Goal: Transaction & Acquisition: Complete application form

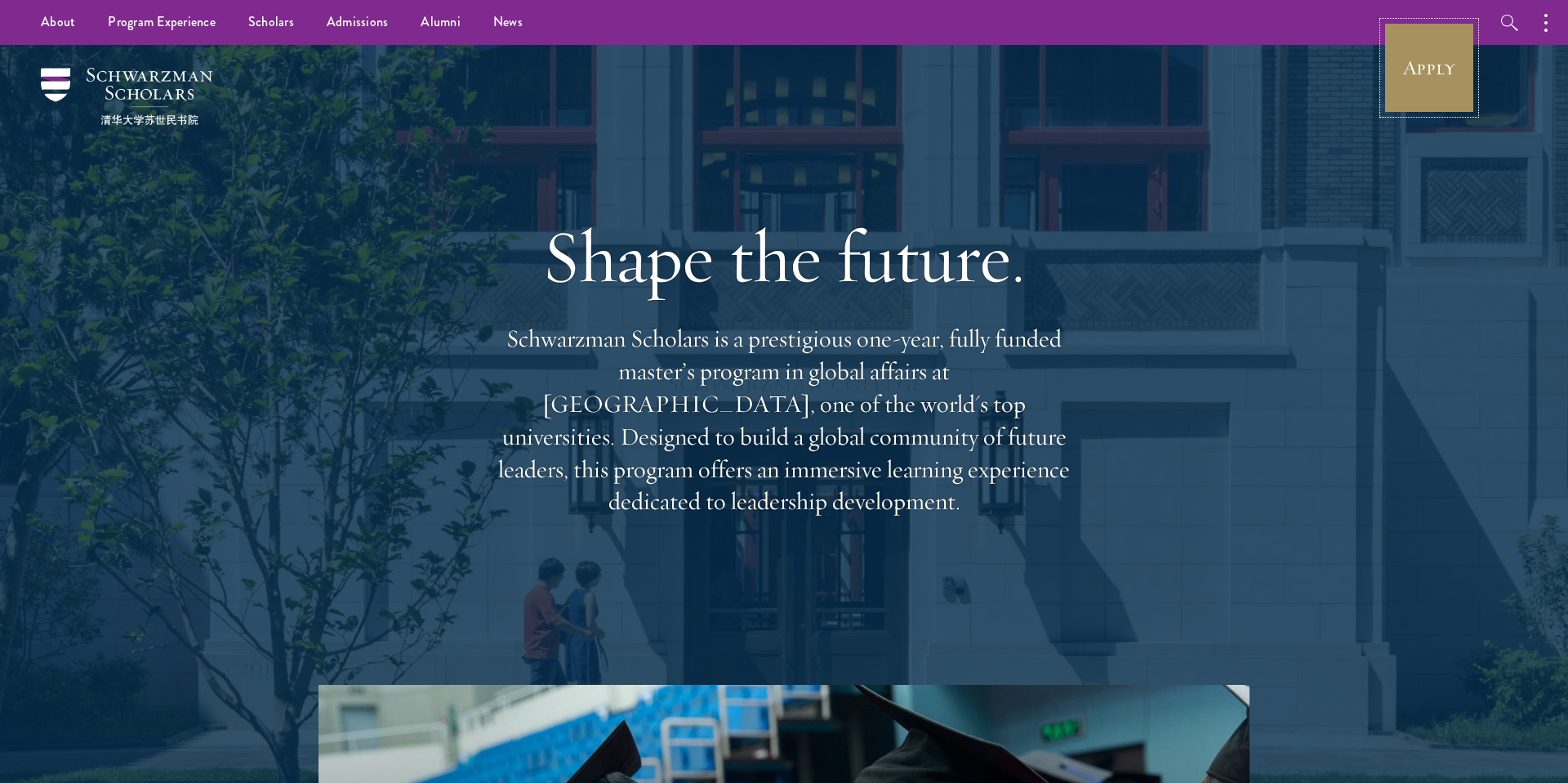
click at [1408, 89] on link "Apply" at bounding box center [1429, 68] width 91 height 91
click at [261, 28] on link "Scholars" at bounding box center [271, 22] width 79 height 45
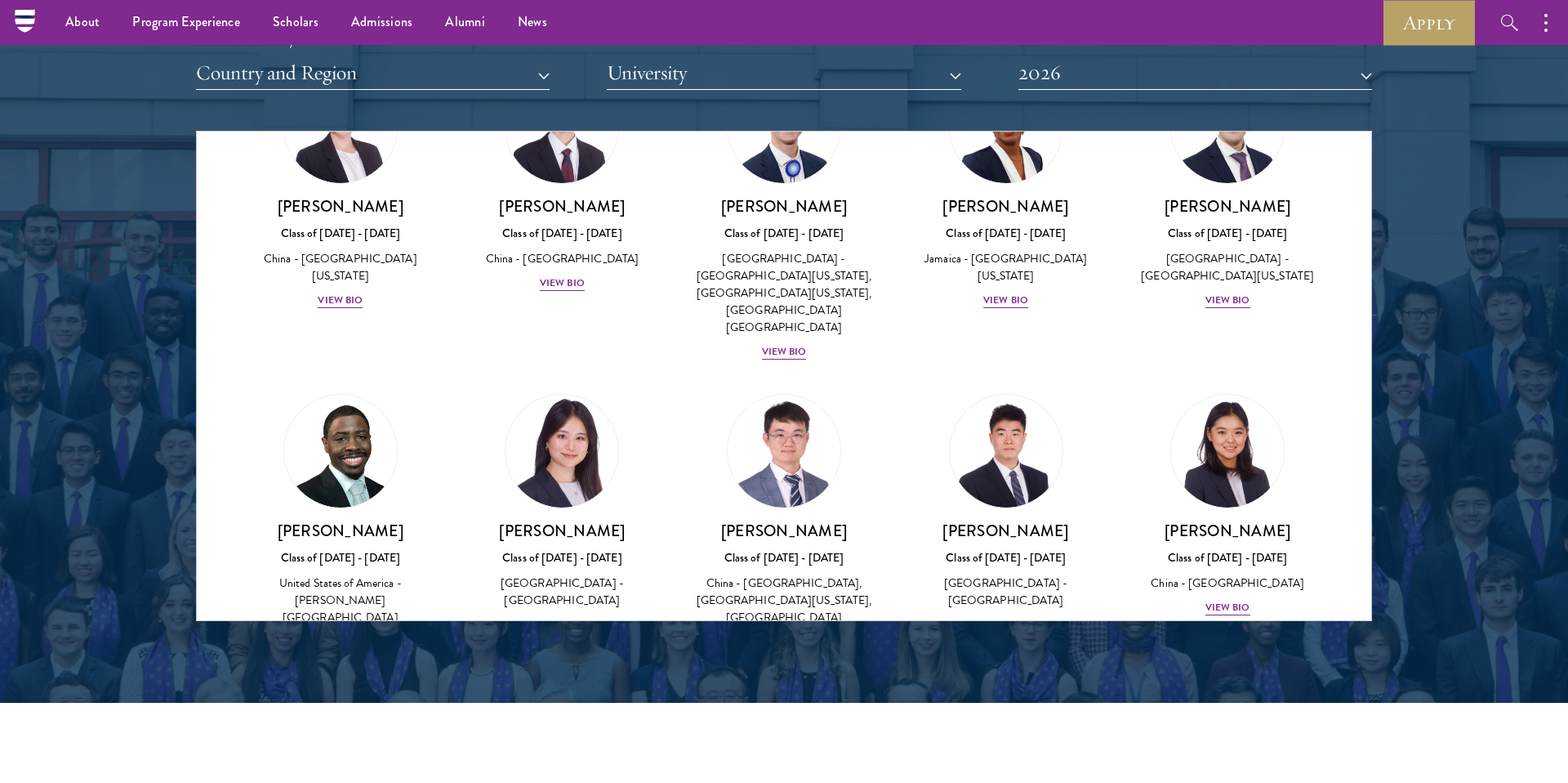
scroll to position [1997, 0]
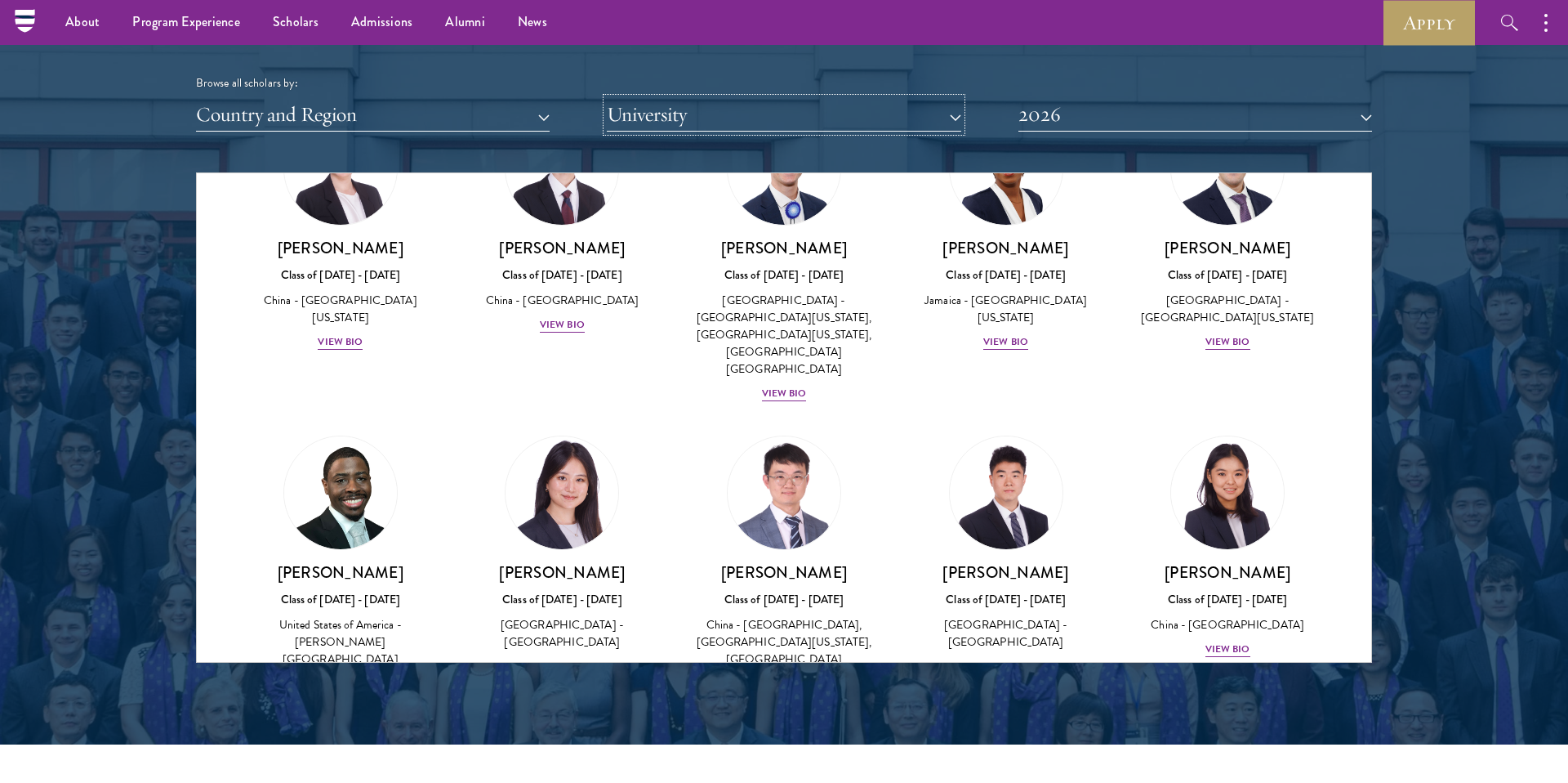
click at [834, 108] on button "University" at bounding box center [784, 115] width 354 height 34
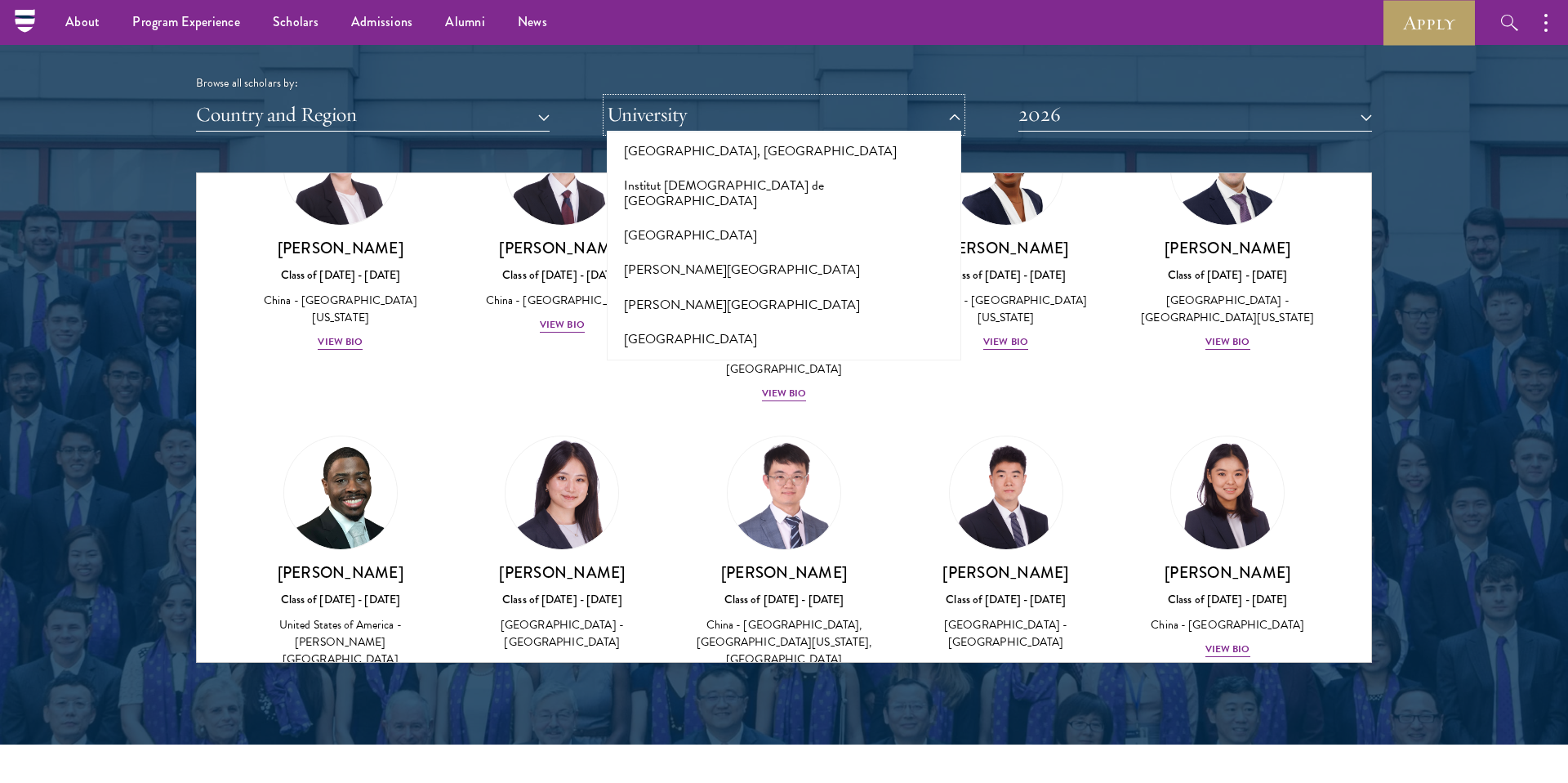
scroll to position [4788, 0]
click at [735, 424] on button "[PERSON_NAME][GEOGRAPHIC_DATA][PERSON_NAME]" at bounding box center [784, 449] width 344 height 50
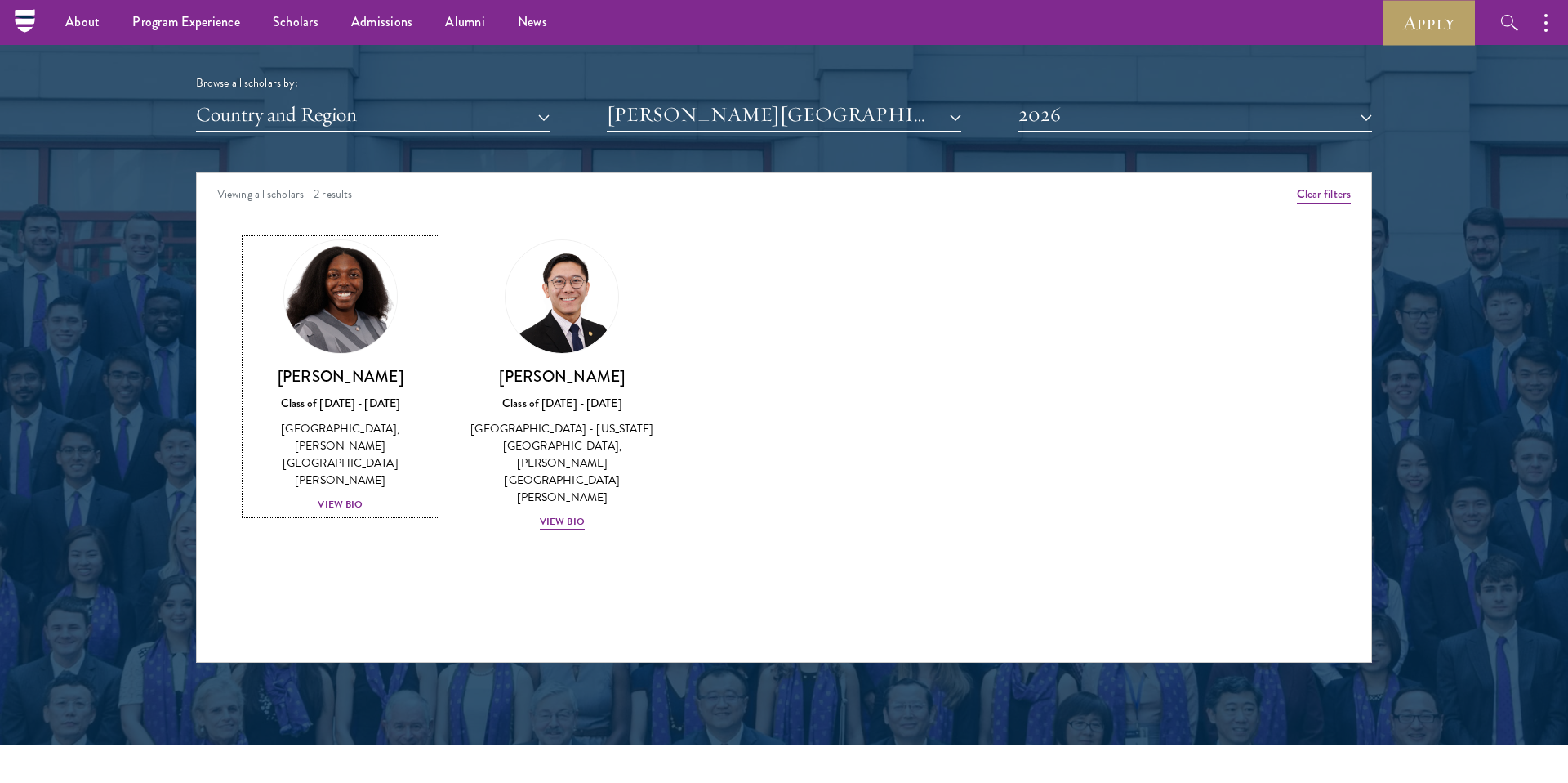
click at [333, 497] on div "View Bio" at bounding box center [339, 505] width 45 height 15
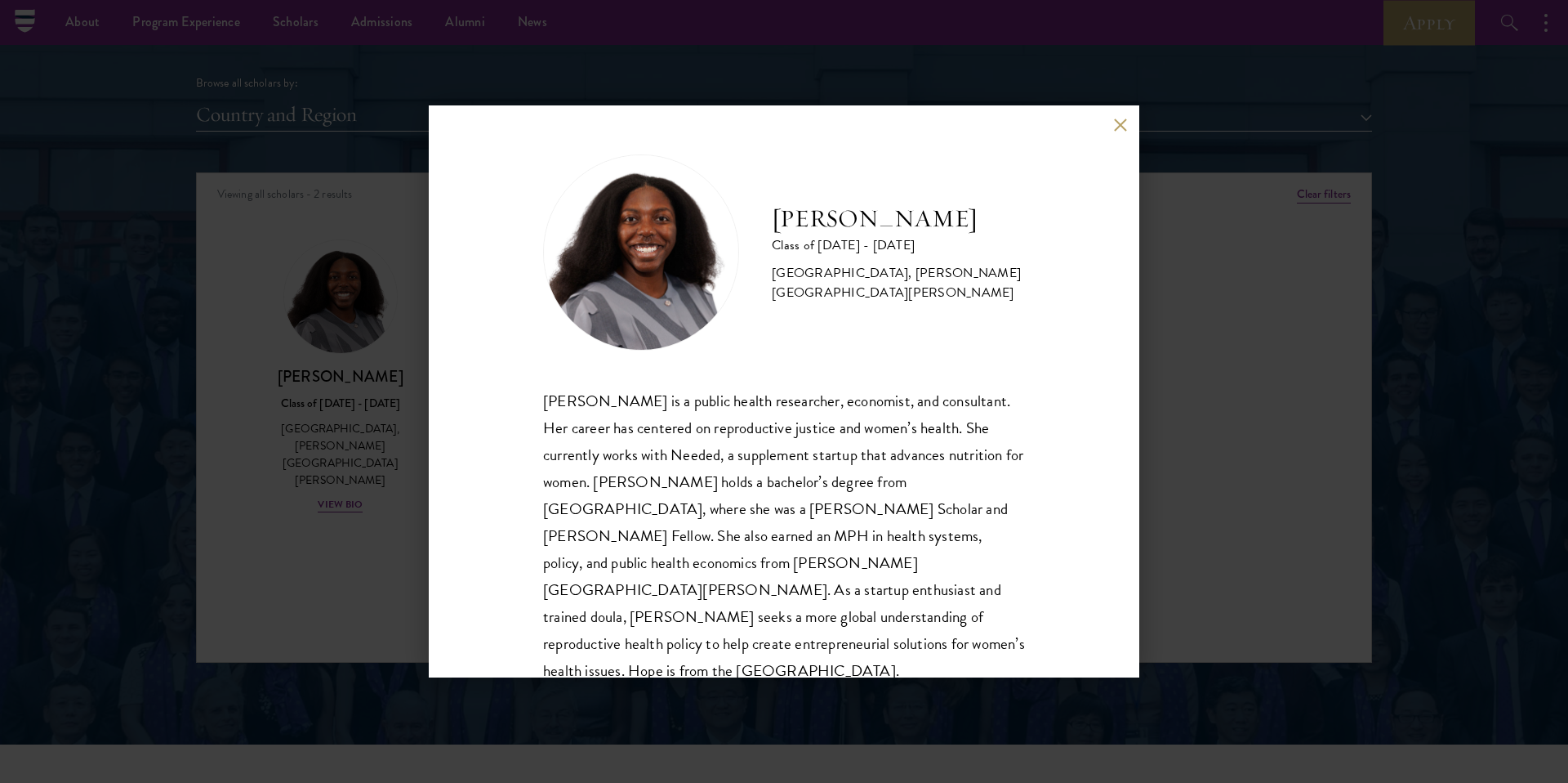
scroll to position [2, 0]
click at [1130, 124] on div "[PERSON_NAME] Class of [DATE] - [DATE] [GEOGRAPHIC_DATA] - [GEOGRAPHIC_DATA], […" at bounding box center [784, 391] width 711 height 572
click at [1124, 126] on button at bounding box center [1120, 124] width 14 height 14
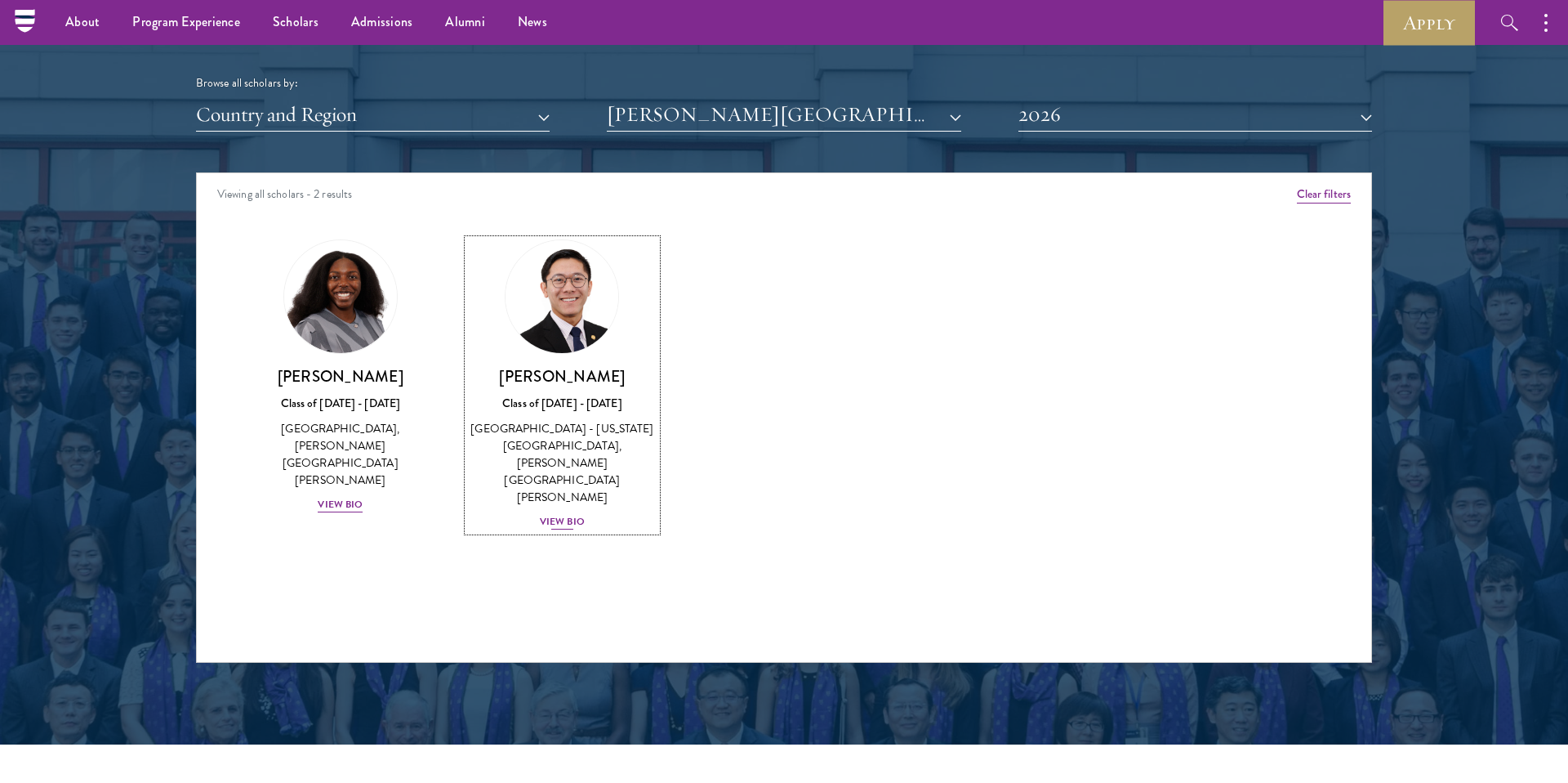
click at [559, 477] on div "[PERSON_NAME] Class of [DATE] - [DATE] [GEOGRAPHIC_DATA] - [US_STATE][GEOGRAPHI…" at bounding box center [563, 448] width 190 height 165
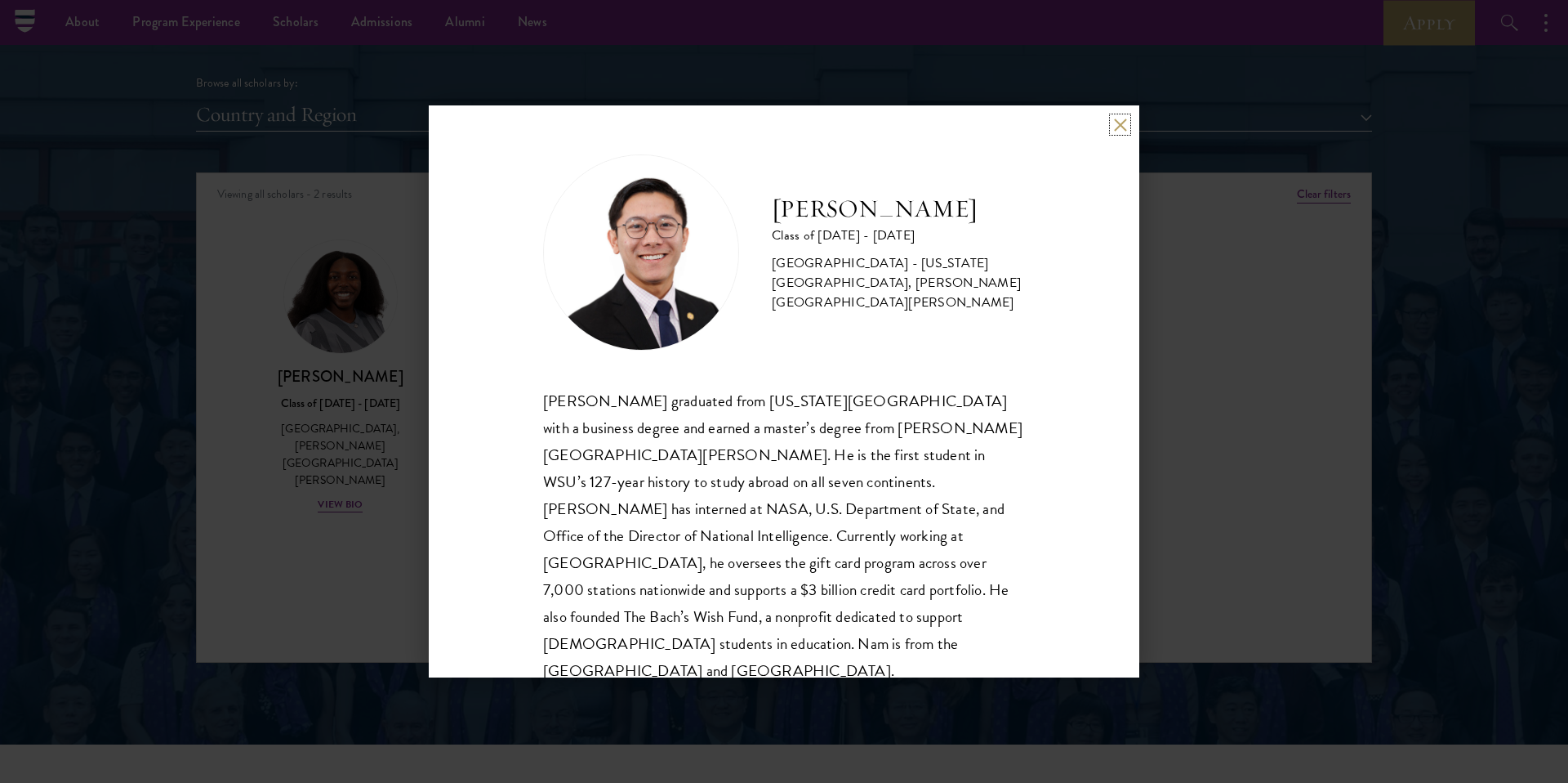
click at [1121, 129] on button at bounding box center [1120, 124] width 14 height 14
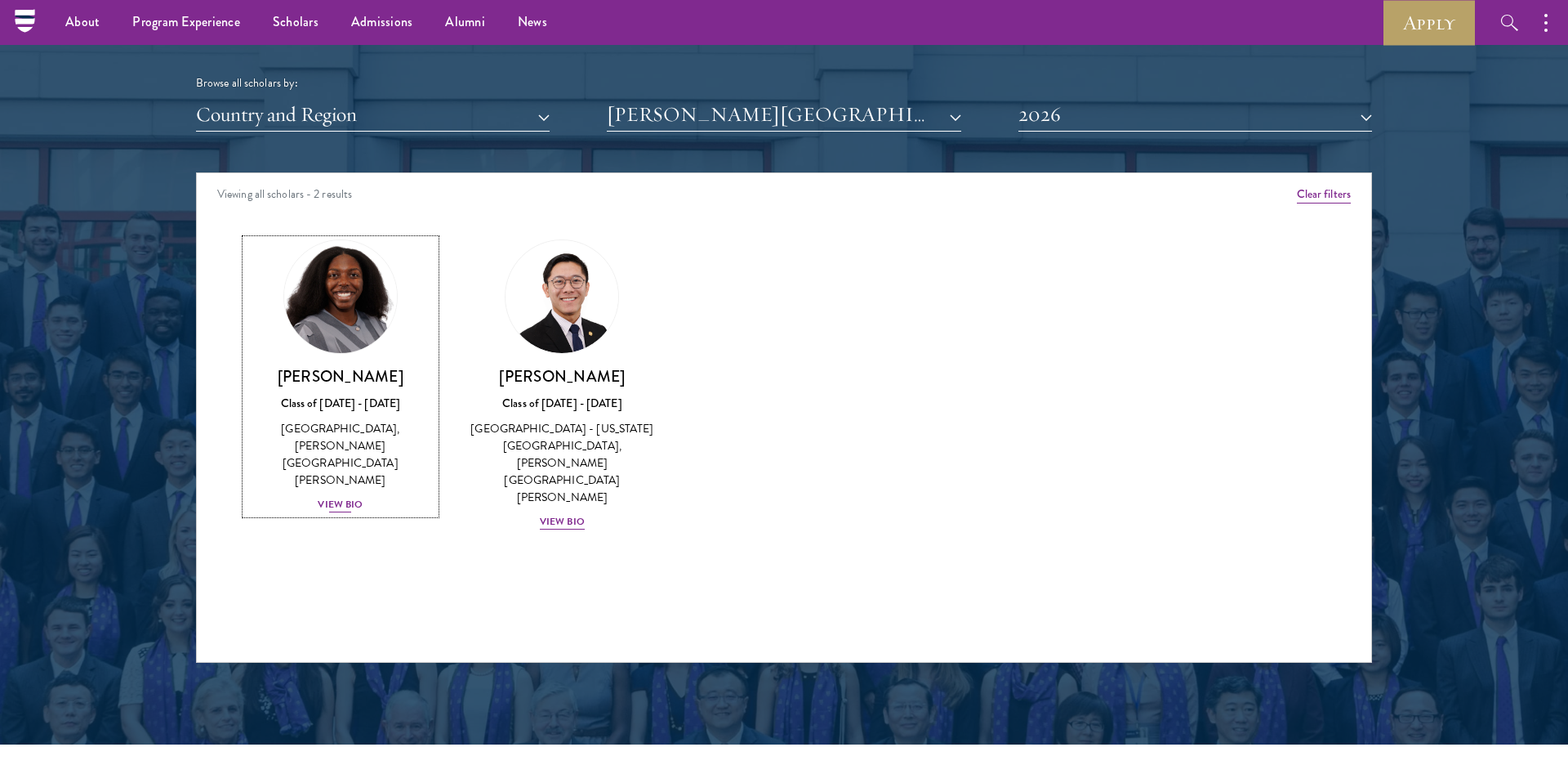
click at [356, 497] on div "View Bio" at bounding box center [339, 505] width 45 height 15
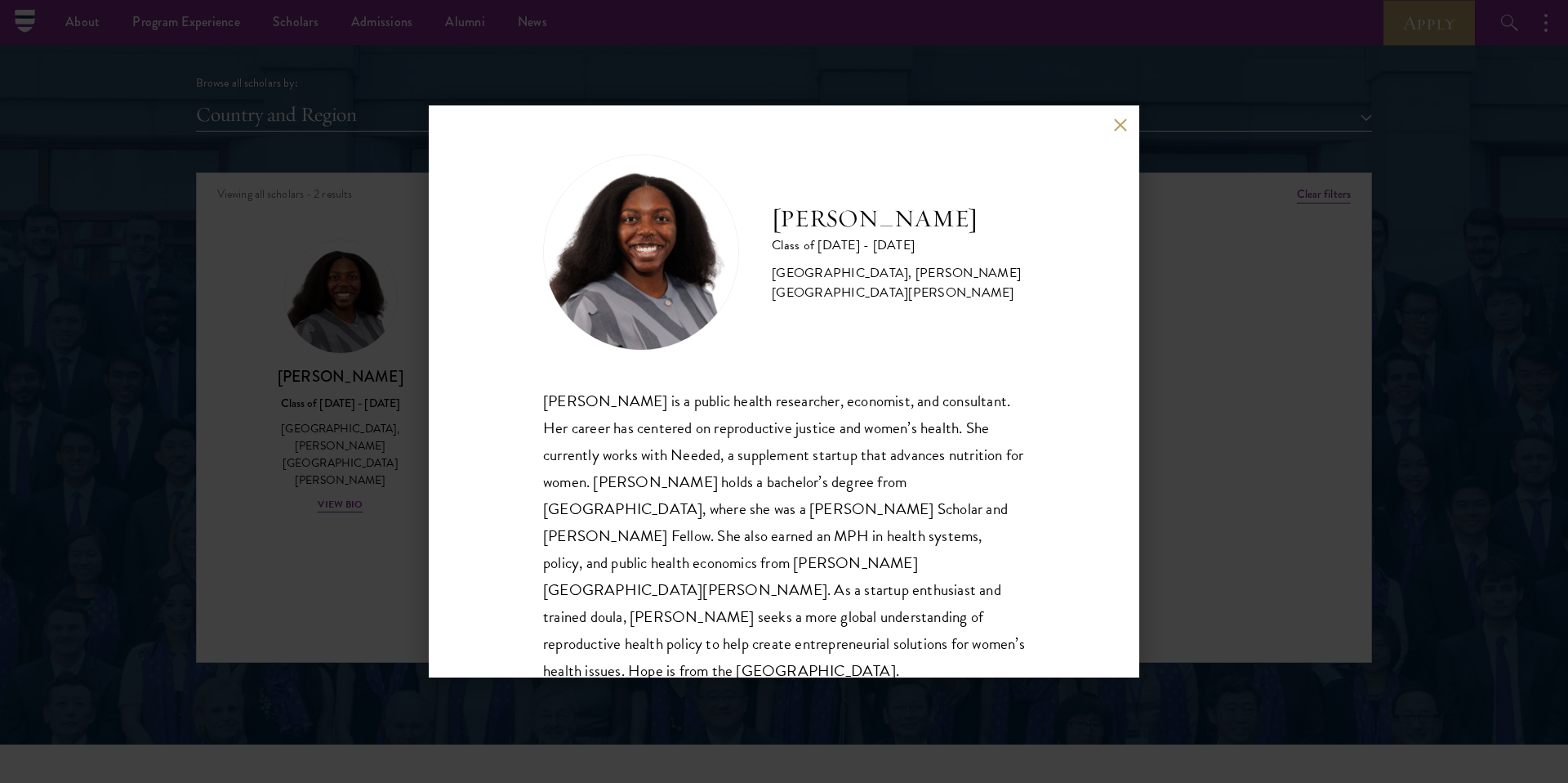
click at [1132, 126] on div "[PERSON_NAME] Class of [DATE] - [DATE] [GEOGRAPHIC_DATA] - [GEOGRAPHIC_DATA], […" at bounding box center [784, 391] width 711 height 572
click at [1120, 129] on button at bounding box center [1120, 124] width 14 height 14
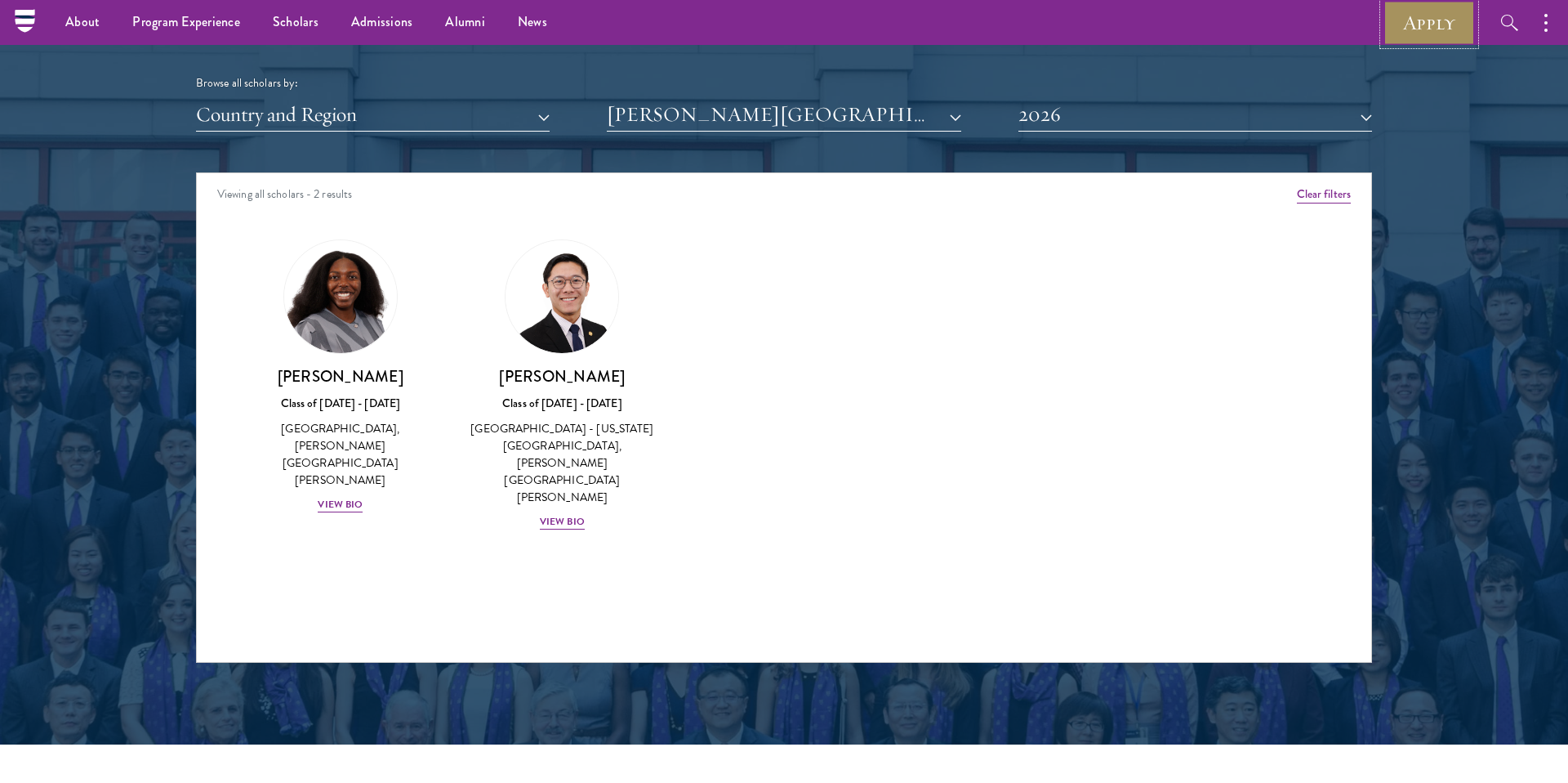
click at [1409, 27] on link "Apply" at bounding box center [1429, 22] width 91 height 45
